Goal: Task Accomplishment & Management: Manage account settings

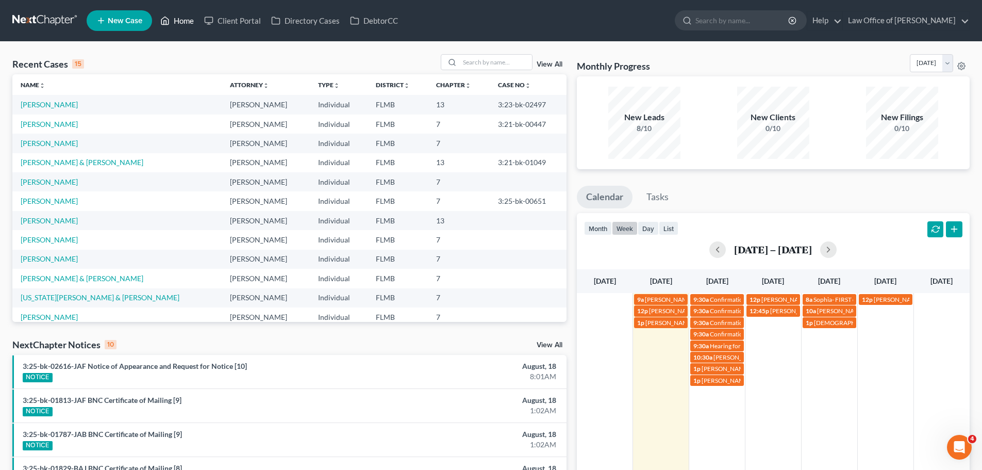
click at [184, 11] on link "Home" at bounding box center [177, 20] width 44 height 19
click at [183, 23] on link "Home" at bounding box center [177, 20] width 44 height 19
click at [467, 62] on input "search" at bounding box center [496, 62] width 72 height 15
click at [509, 66] on input "search" at bounding box center [496, 62] width 72 height 15
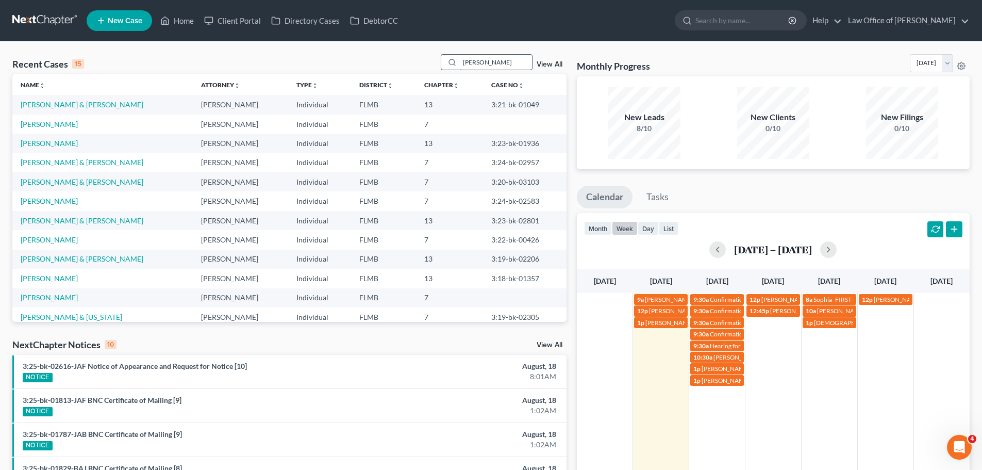
drag, startPoint x: 515, startPoint y: 59, endPoint x: 445, endPoint y: 58, distance: 69.6
click at [445, 58] on div "[PERSON_NAME]" at bounding box center [487, 62] width 92 height 16
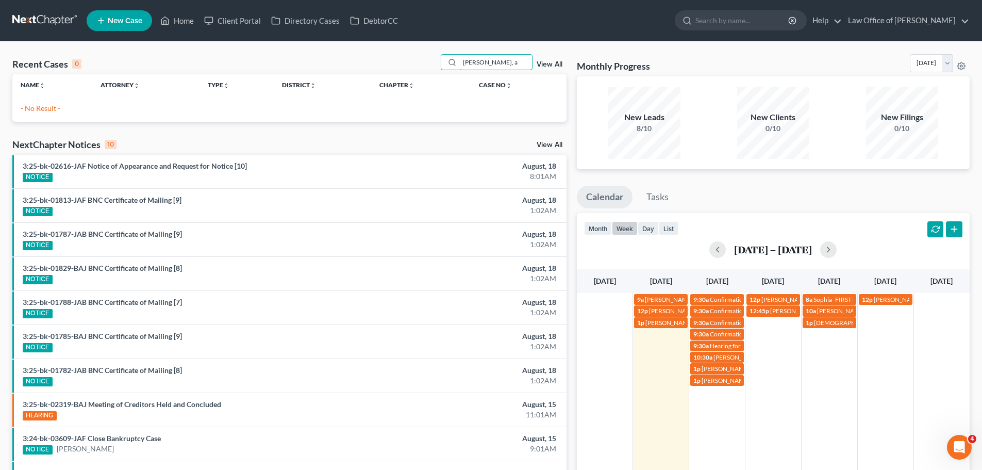
drag, startPoint x: 485, startPoint y: 59, endPoint x: 440, endPoint y: 56, distance: 44.5
click at [440, 56] on div "Recent Cases 0 [PERSON_NAME], a View All" at bounding box center [289, 64] width 554 height 20
type input "[PERSON_NAME]"
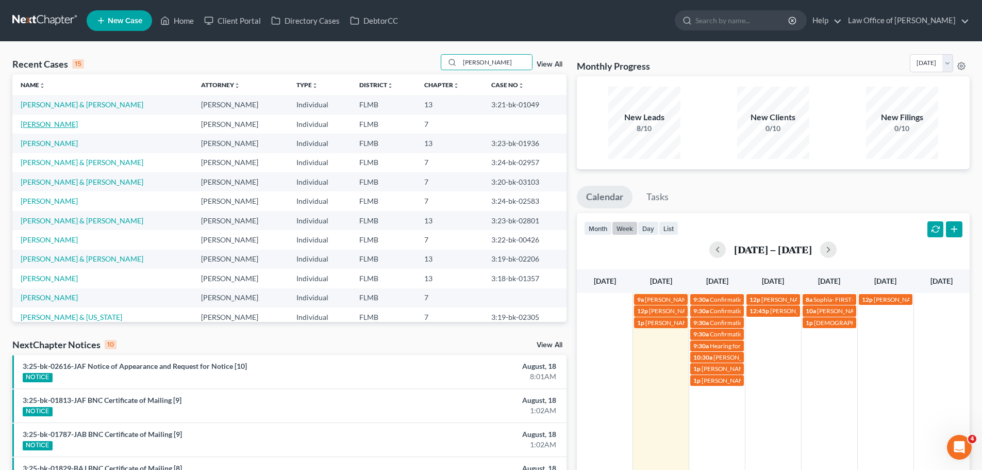
click at [69, 124] on link "[PERSON_NAME]" at bounding box center [49, 124] width 57 height 9
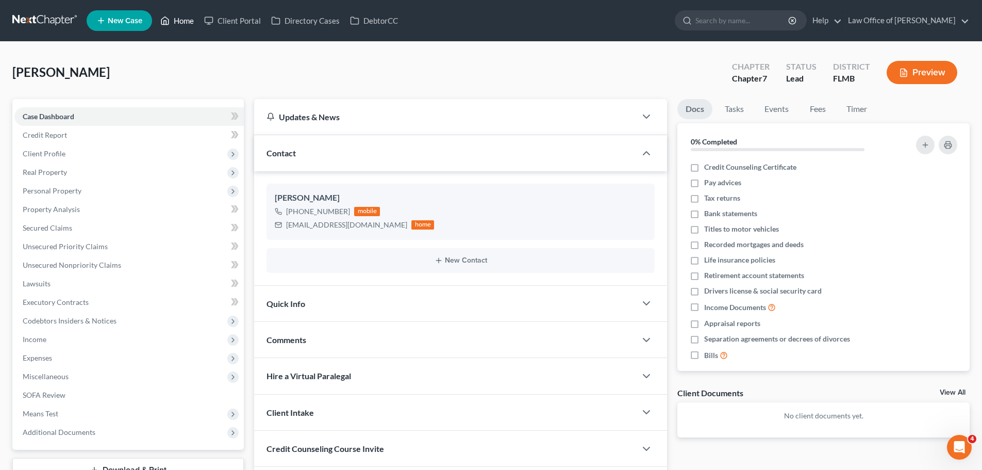
click at [185, 22] on link "Home" at bounding box center [177, 20] width 44 height 19
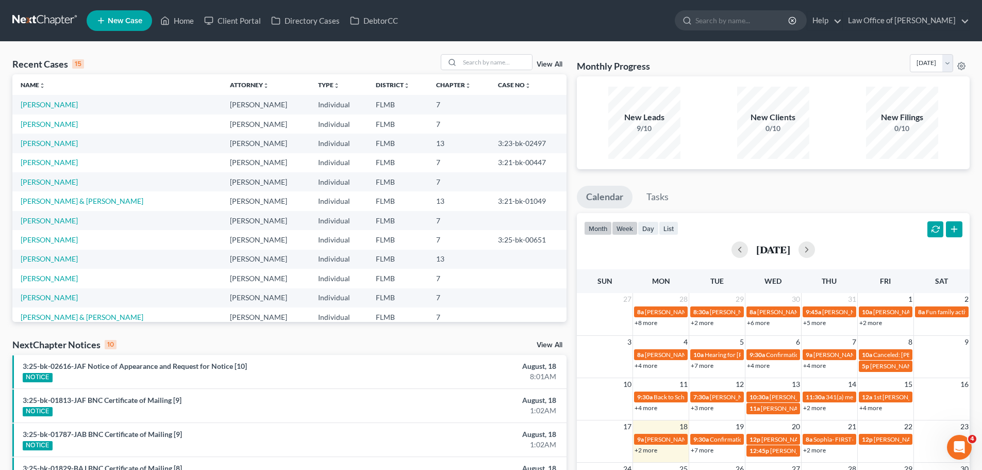
click at [618, 231] on button "week" at bounding box center [625, 228] width 26 height 14
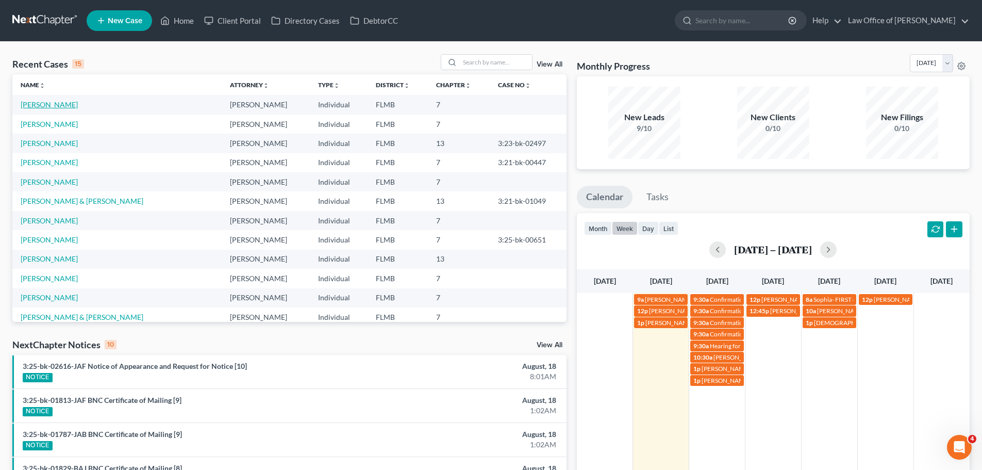
click at [62, 106] on link "[PERSON_NAME]" at bounding box center [49, 104] width 57 height 9
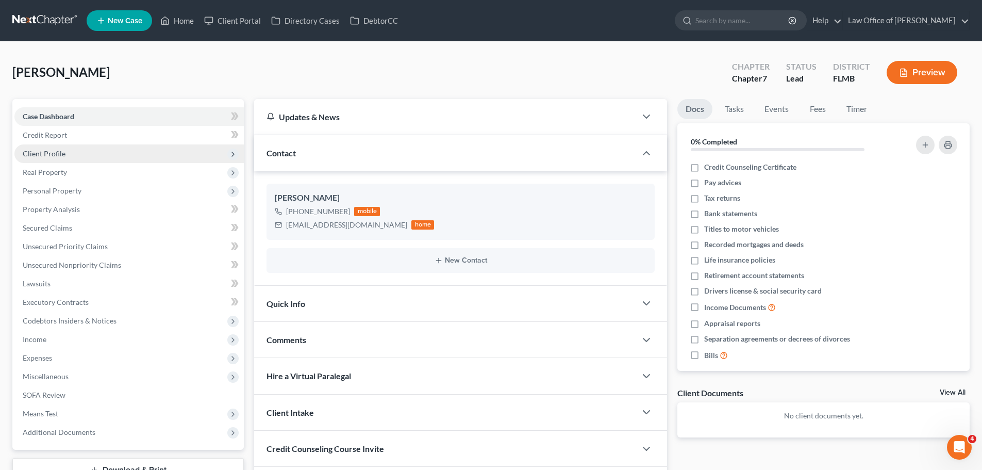
click at [101, 152] on span "Client Profile" at bounding box center [128, 153] width 229 height 19
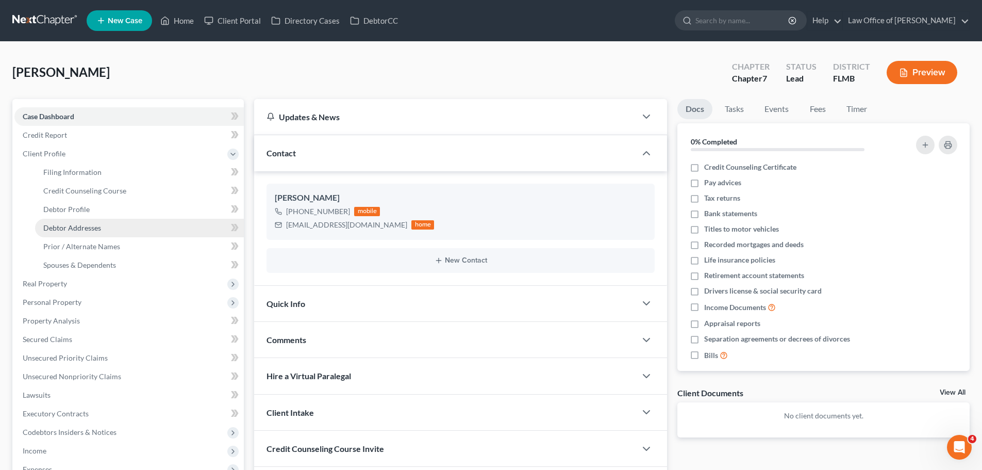
click at [107, 233] on link "Debtor Addresses" at bounding box center [139, 228] width 209 height 19
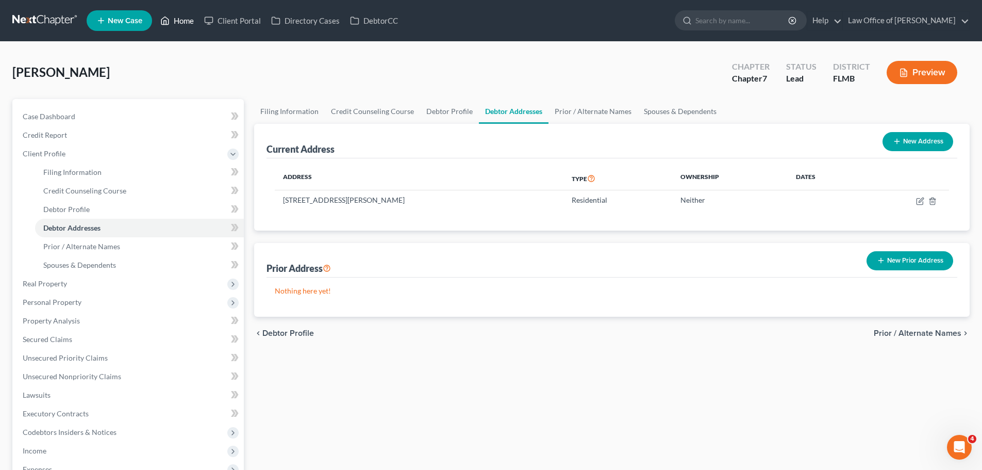
click at [173, 18] on link "Home" at bounding box center [177, 20] width 44 height 19
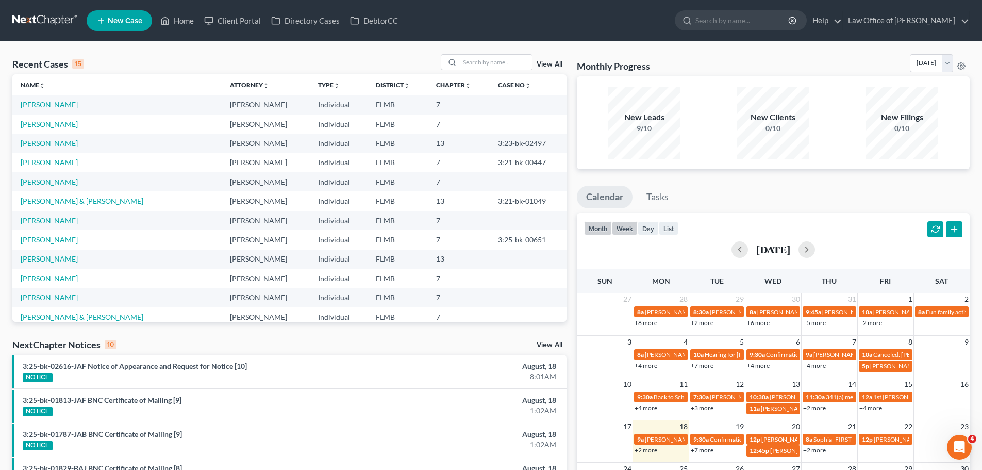
click at [630, 228] on button "week" at bounding box center [625, 228] width 26 height 14
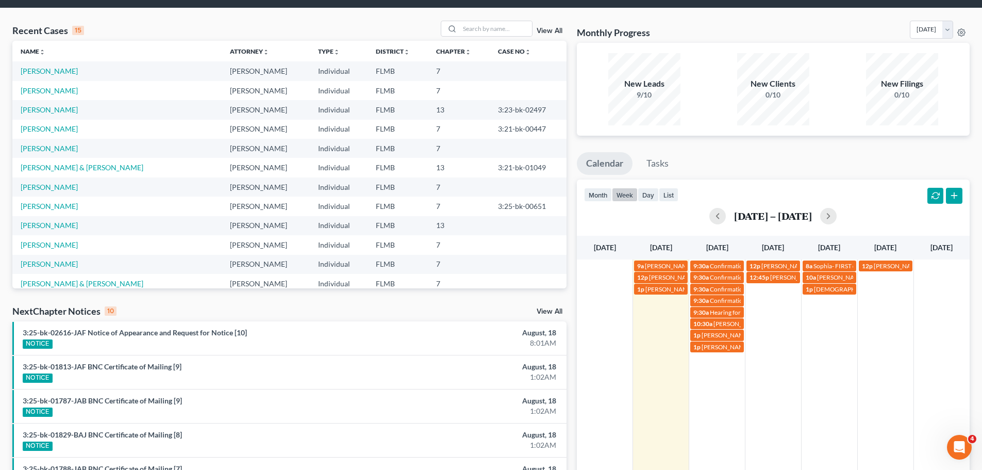
scroll to position [52, 0]
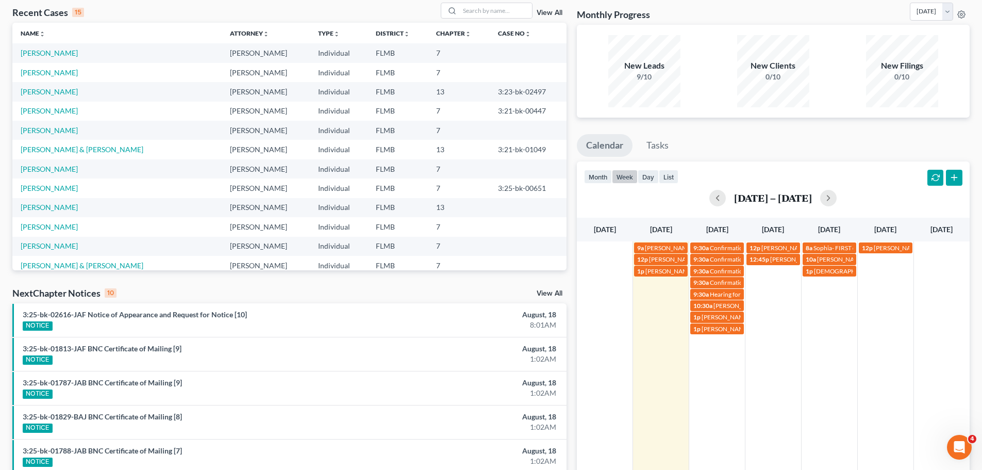
click at [768, 285] on td "12:45p [PERSON_NAME] [PHONE_NUMBER]" at bounding box center [773, 293] width 56 height 81
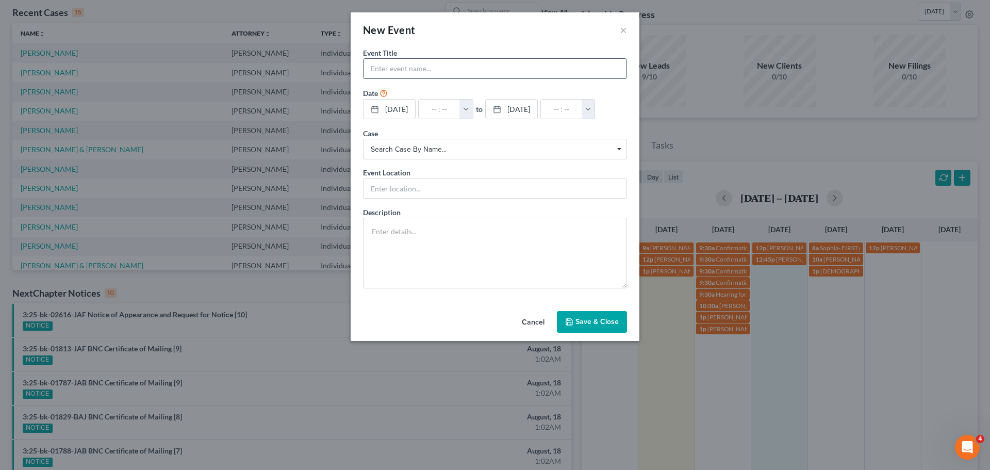
click at [427, 67] on input "text" at bounding box center [495, 69] width 263 height 20
type input "$$ Run [PERSON_NAME] Payment 462.50"
click at [479, 261] on textarea at bounding box center [495, 253] width 264 height 71
type textarea "[CREDIT_CARD_NUMBER] 07/29 711"
click at [605, 329] on button "Save & Close" at bounding box center [592, 322] width 70 height 22
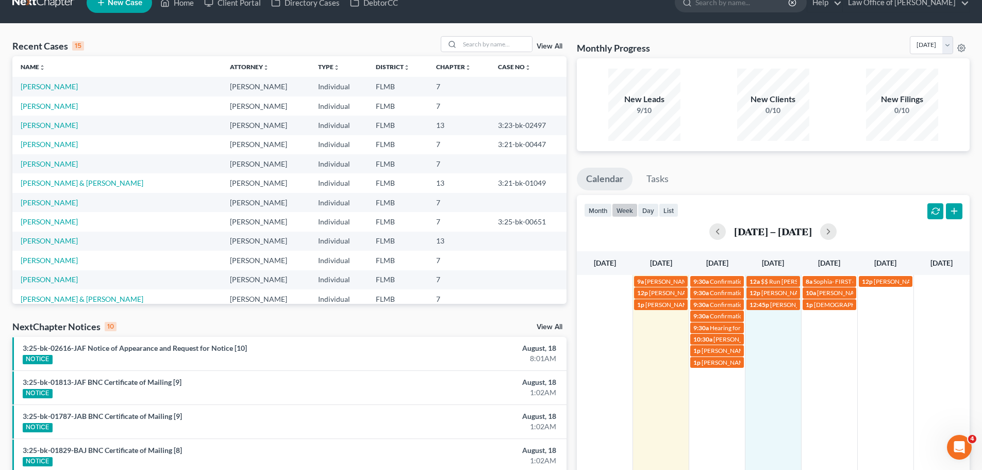
scroll to position [0, 0]
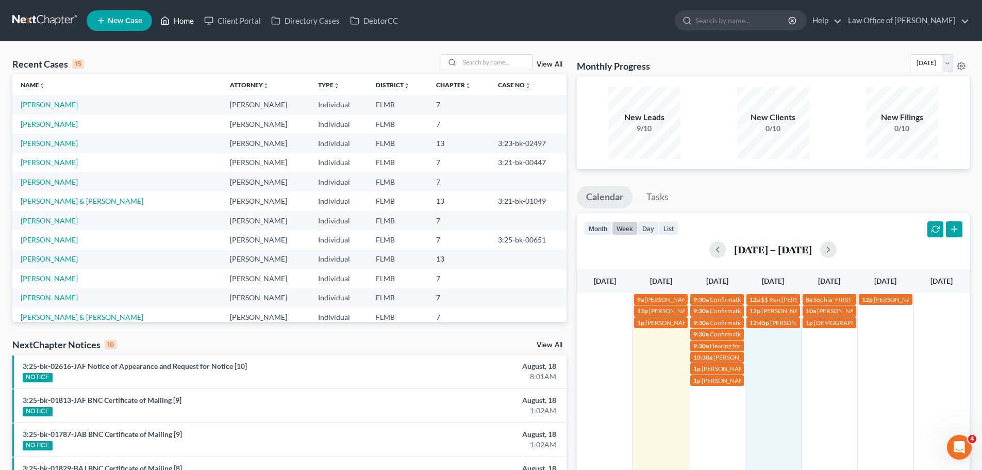
click at [169, 17] on icon at bounding box center [164, 20] width 9 height 12
